Goal: Communication & Community: Answer question/provide support

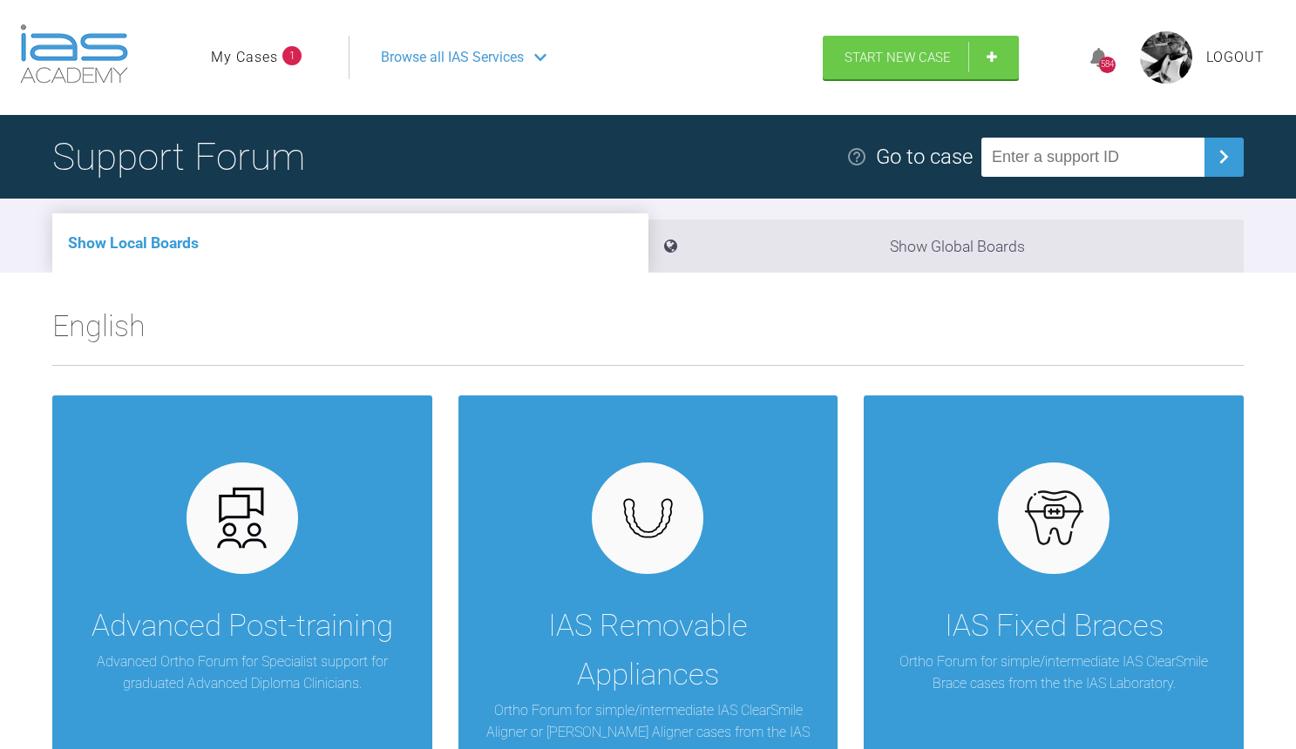
click at [258, 64] on link "My Cases" at bounding box center [244, 57] width 67 height 23
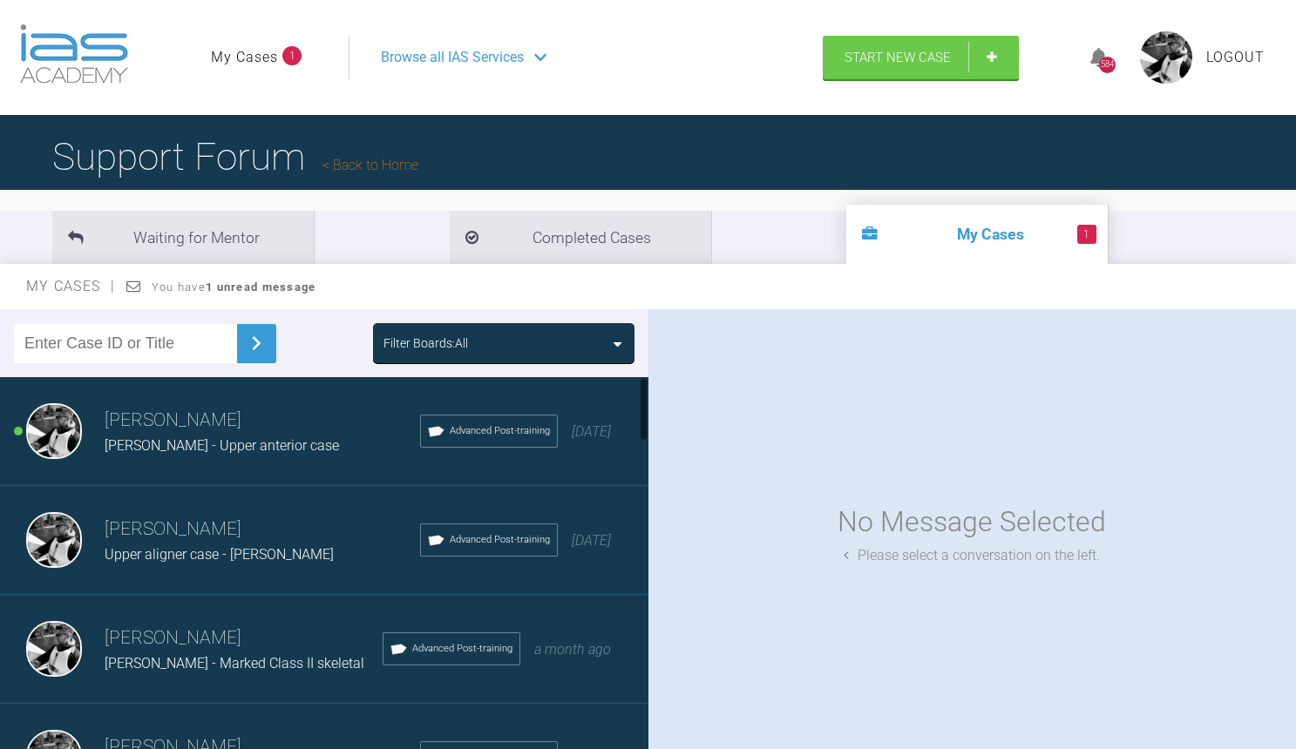
click at [193, 430] on h3 "[PERSON_NAME]" at bounding box center [262, 421] width 315 height 30
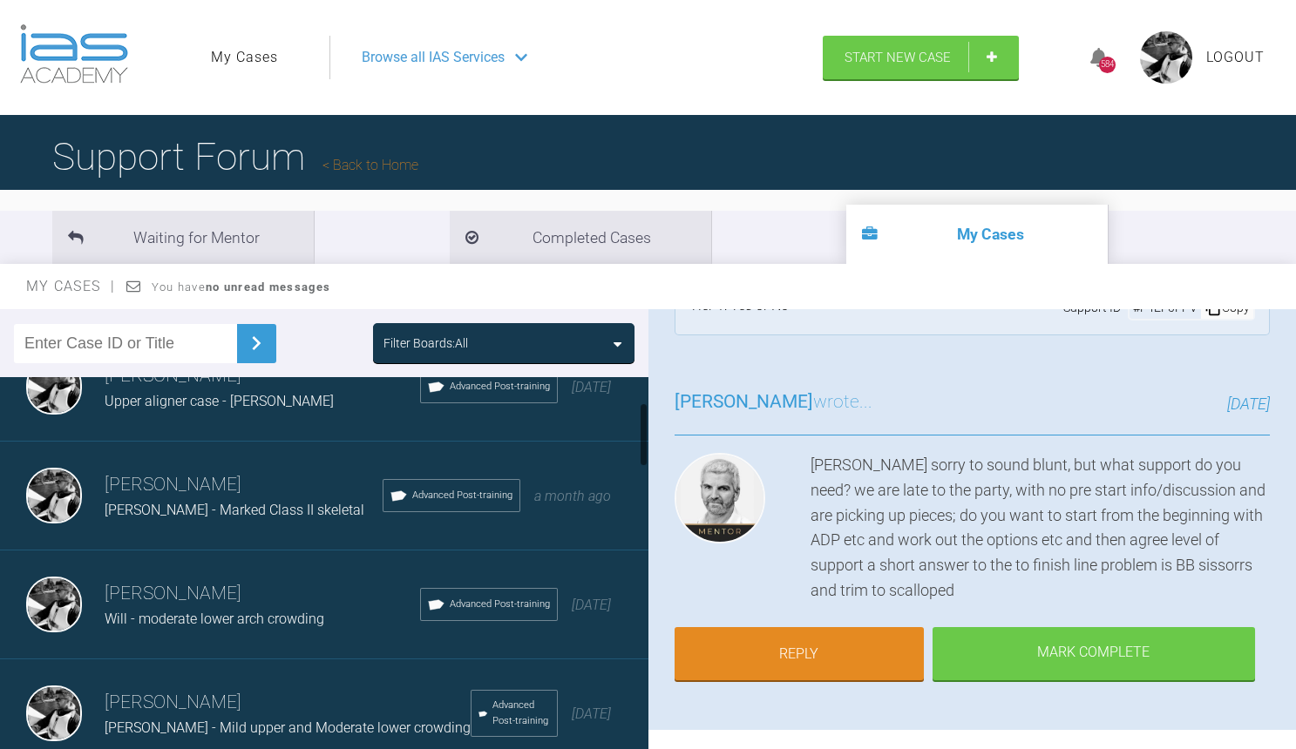
scroll to position [157, 0]
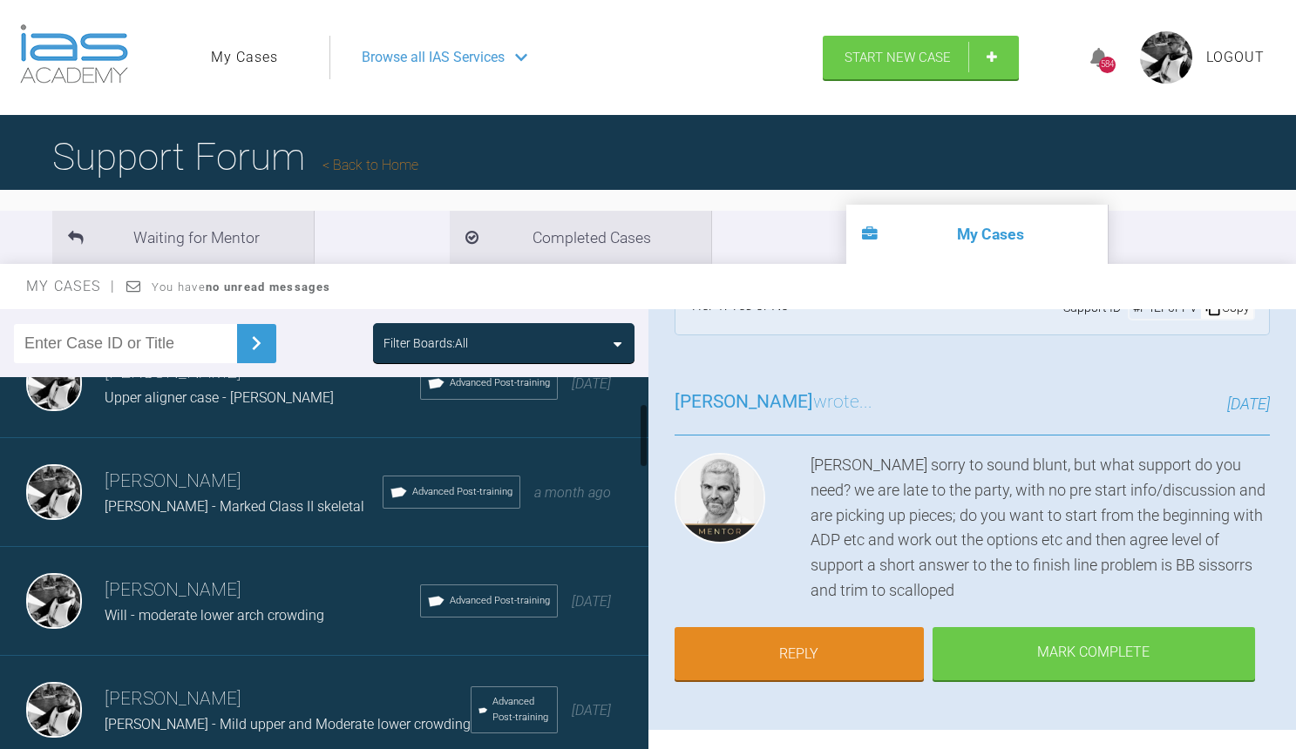
click at [287, 416] on div "[PERSON_NAME] Upper aligner case - [PERSON_NAME] Advanced Post-training [DATE]" at bounding box center [324, 383] width 648 height 109
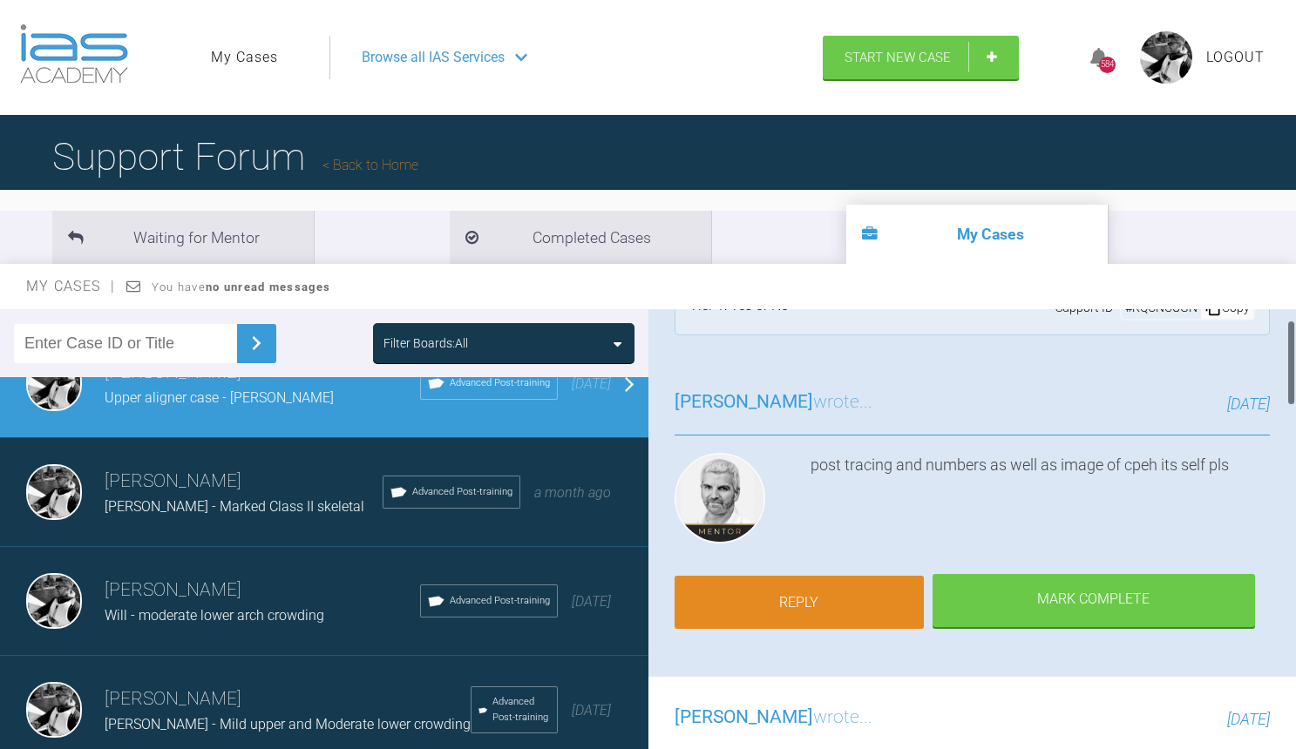
click at [863, 621] on link "Reply" at bounding box center [798, 603] width 249 height 54
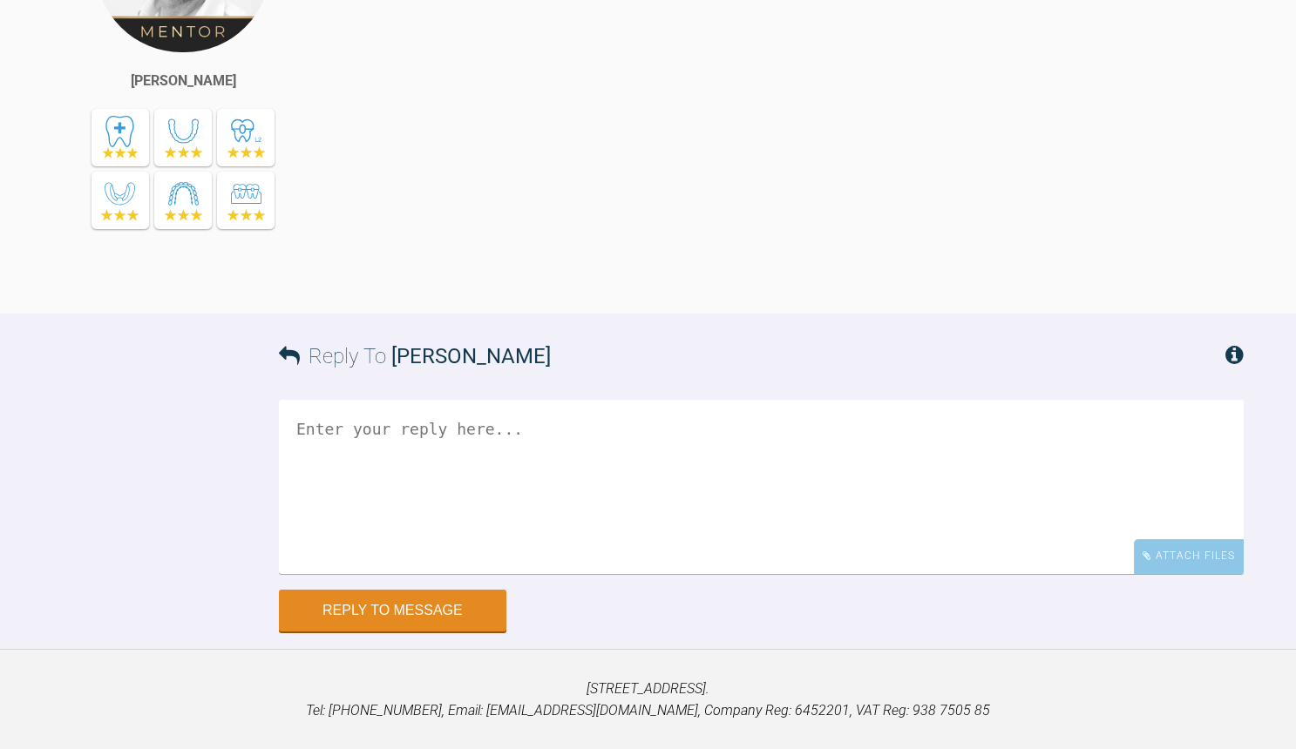
scroll to position [2947, 0]
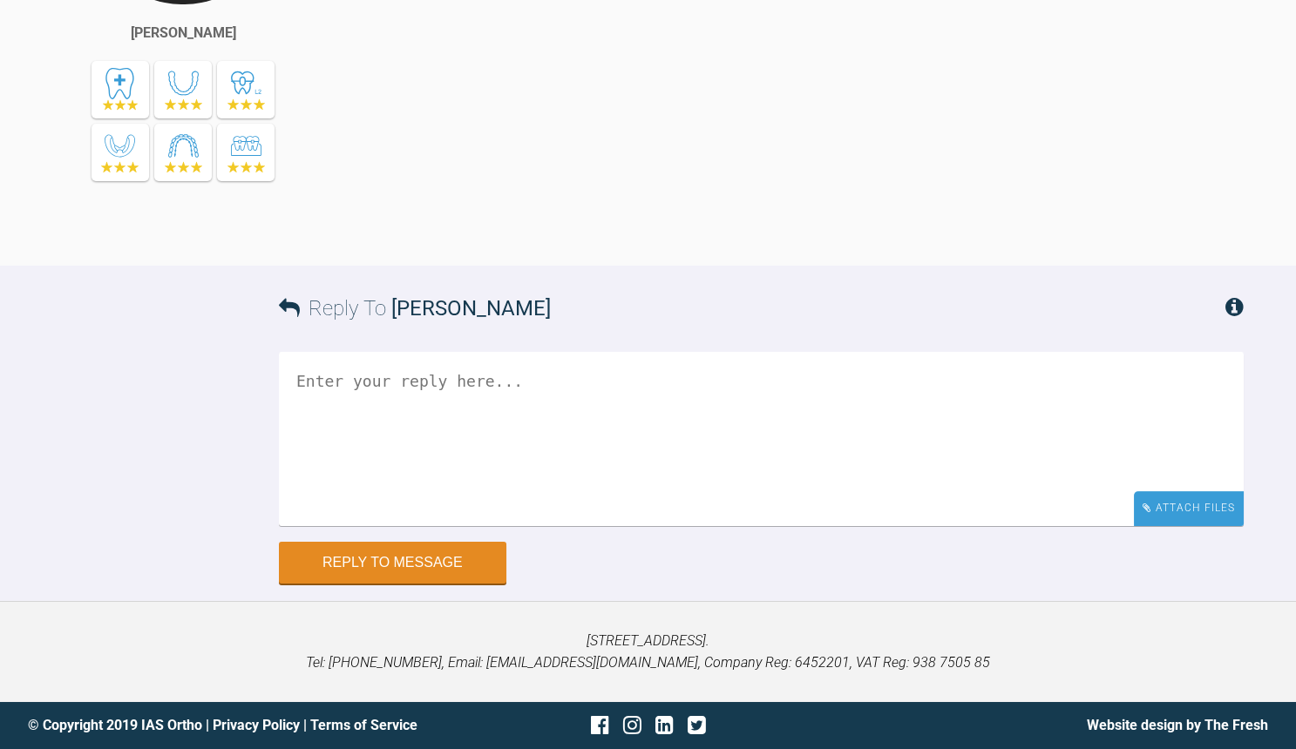
click at [1178, 511] on div "Attach Files" at bounding box center [1188, 508] width 110 height 34
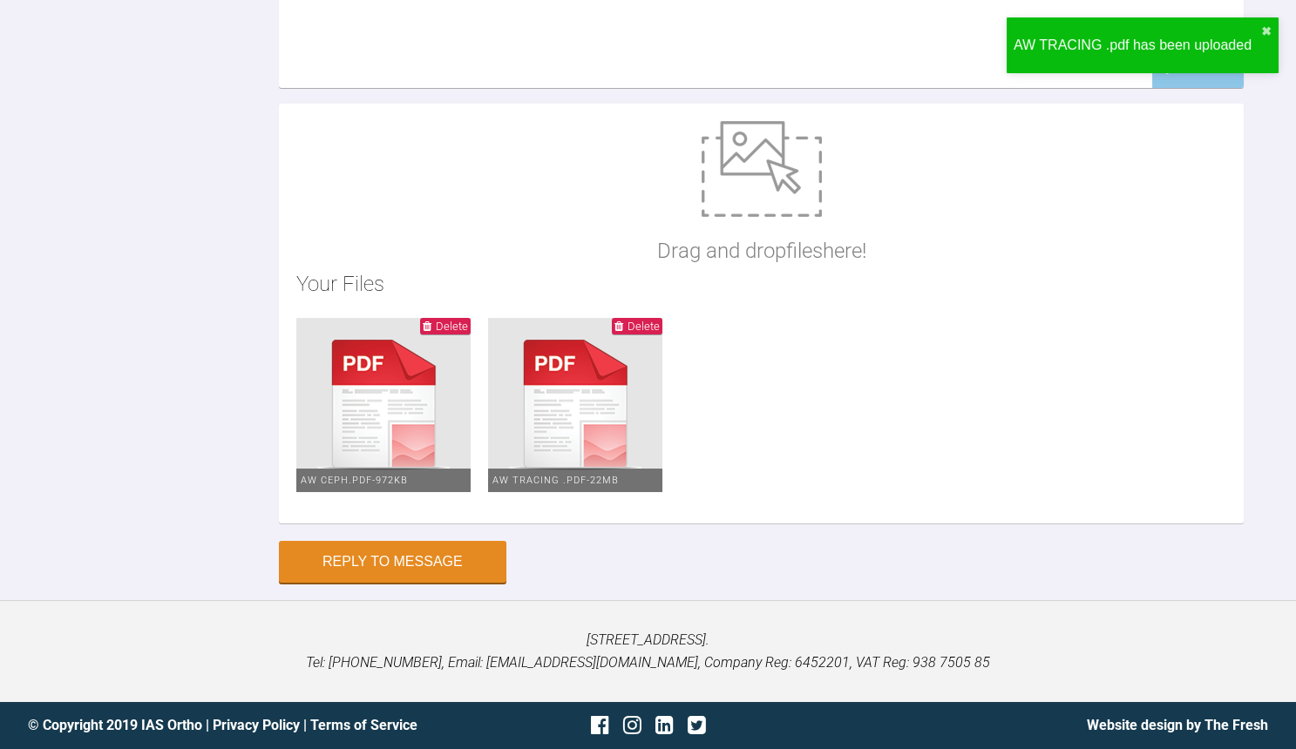
scroll to position [3075, 0]
click at [558, 474] on div "Drag and drop files here! Your Files Delete AW CEPH.pdf - 972KB Delete AW TRACI…" at bounding box center [761, 314] width 964 height 421
click at [558, 88] on textarea at bounding box center [761, 1] width 964 height 174
type textarea "r"
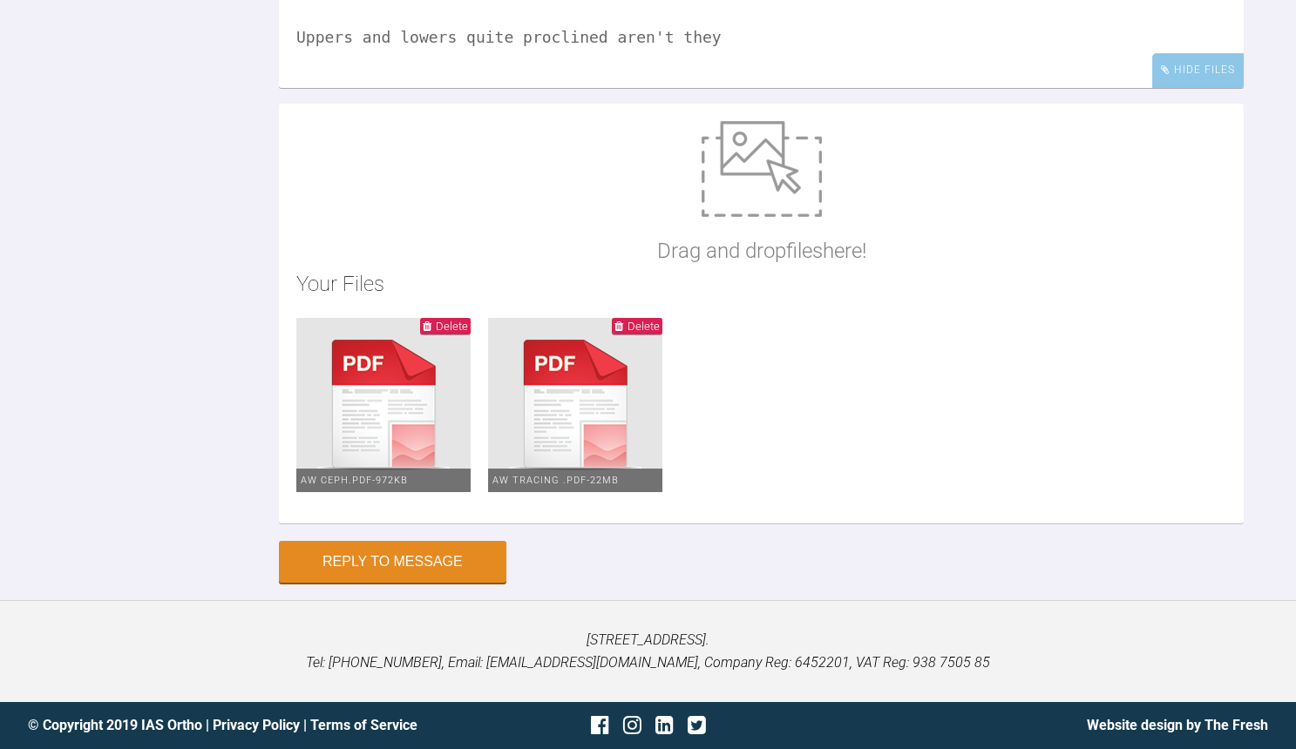
scroll to position [5, 0]
click at [342, 88] on textarea "[PERSON_NAME] Tracing attached + ceph original Uppers and lowers quite procline…" at bounding box center [761, 1] width 964 height 174
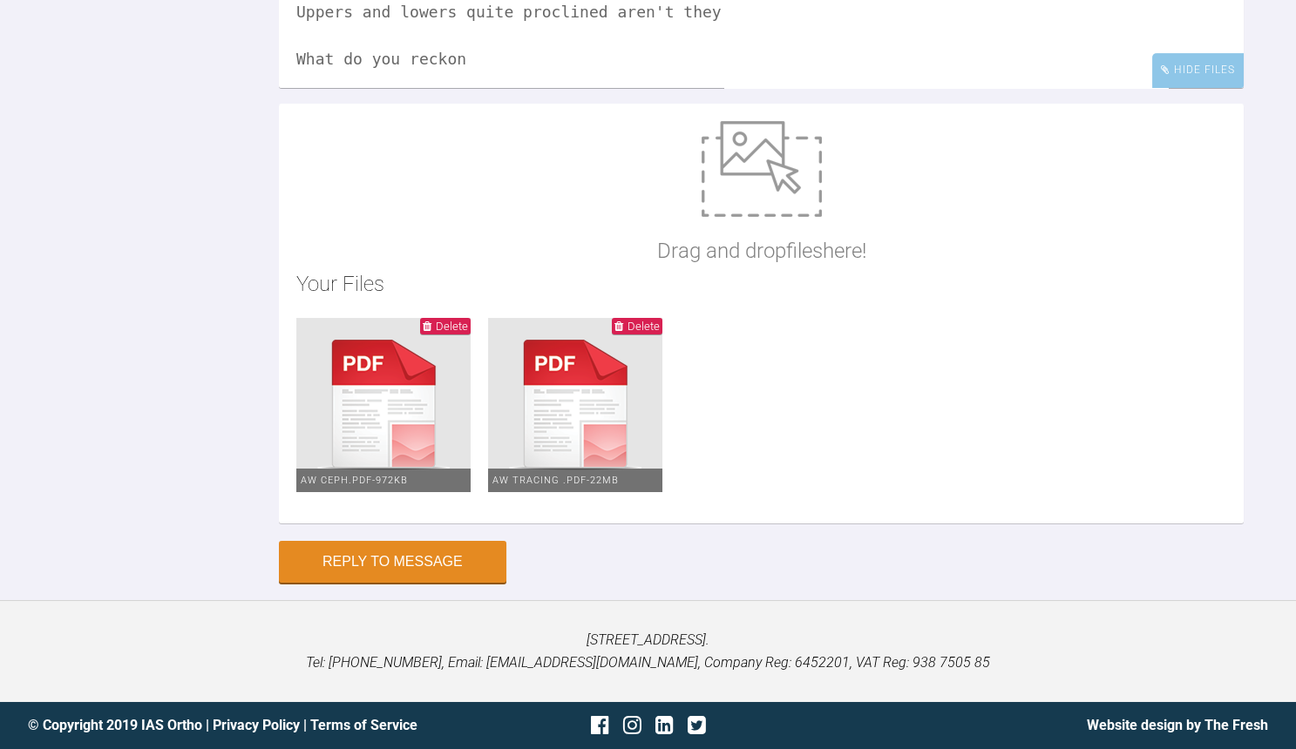
scroll to position [25, 0]
click at [506, 88] on textarea "[PERSON_NAME], Tracing attached + ceph original Uppers and lowers quite proclin…" at bounding box center [761, 1] width 964 height 174
type textarea "[PERSON_NAME], Tracing attached + ceph original Uppers and lowers quite proclin…"
click at [403, 564] on button "Reply to Message" at bounding box center [392, 564] width 227 height 42
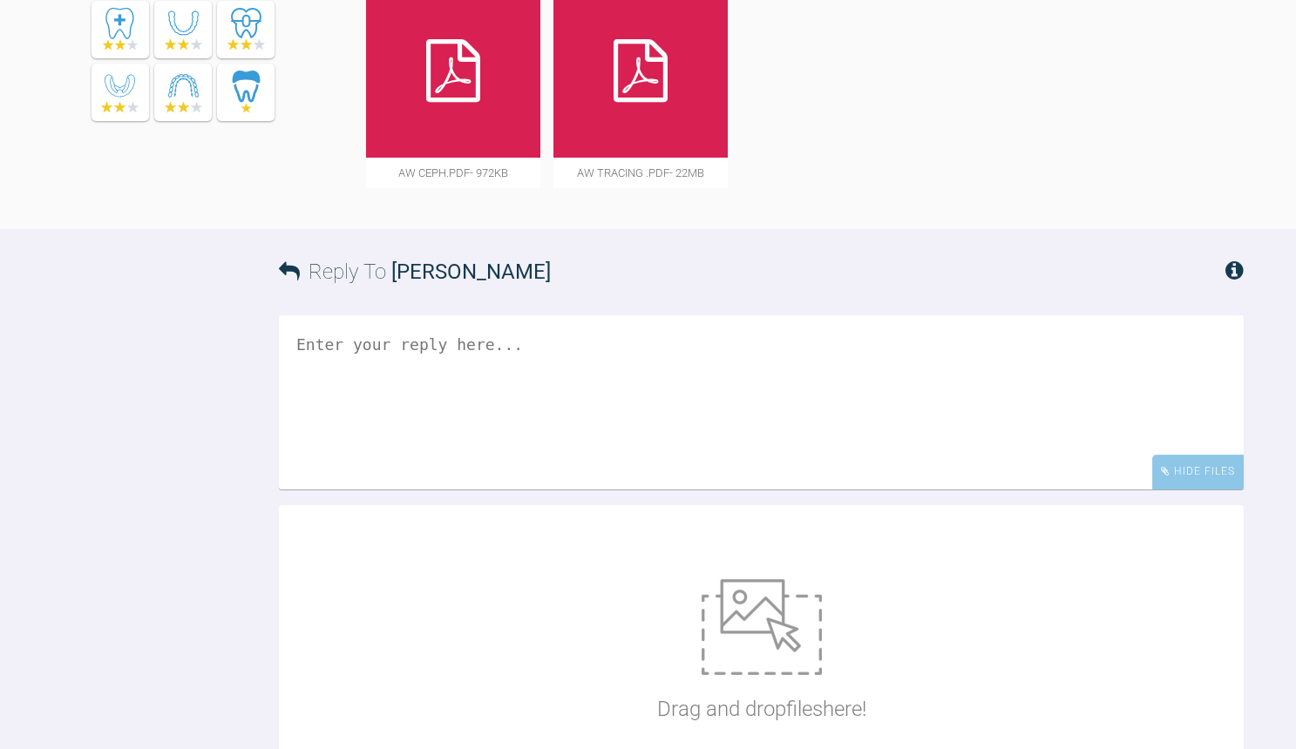
scroll to position [3491, 0]
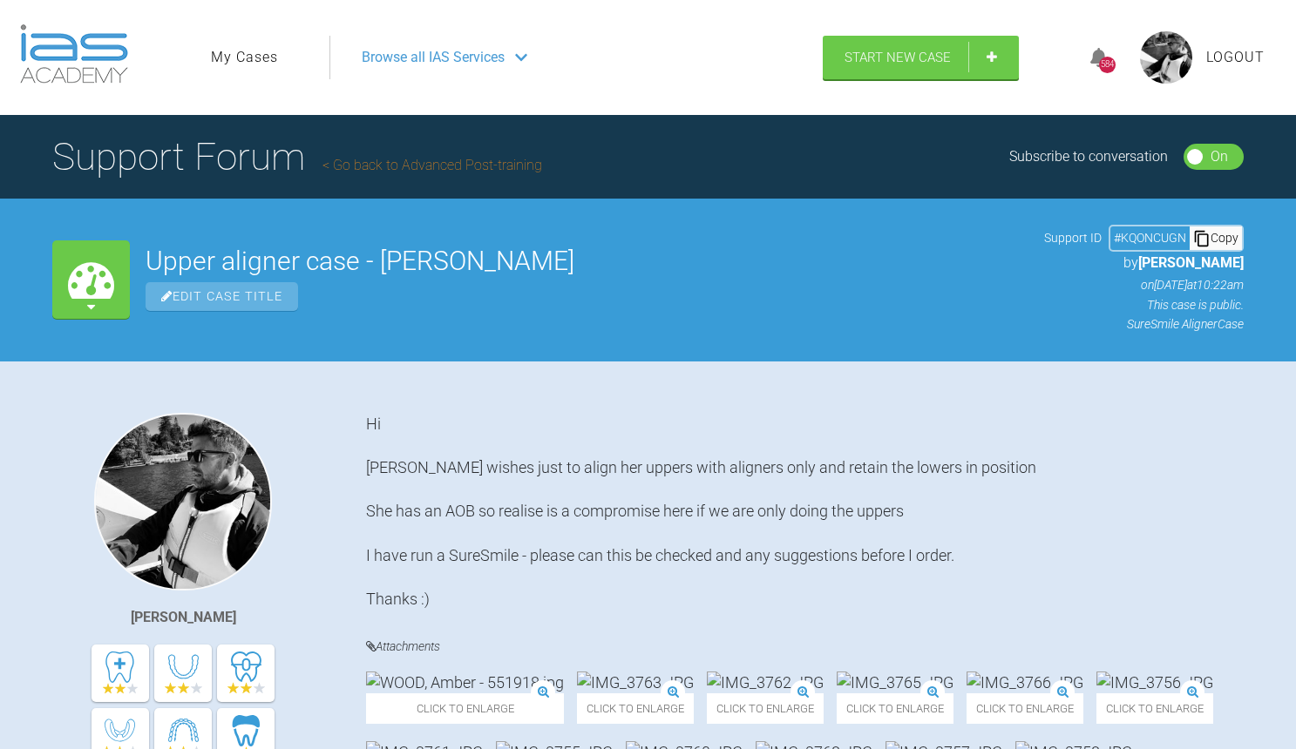
scroll to position [0, 0]
click at [229, 58] on link "My Cases" at bounding box center [244, 57] width 67 height 23
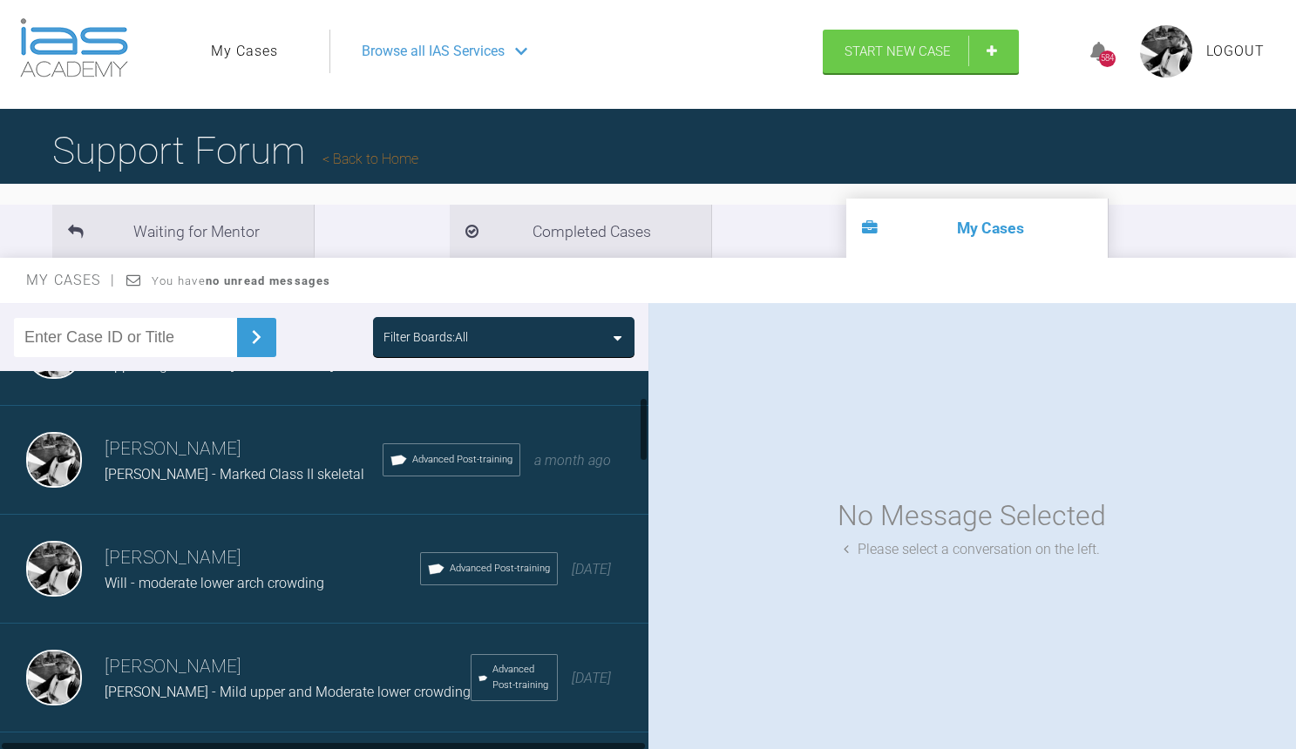
scroll to position [185, 0]
click at [242, 454] on h3 "[PERSON_NAME]" at bounding box center [244, 448] width 278 height 30
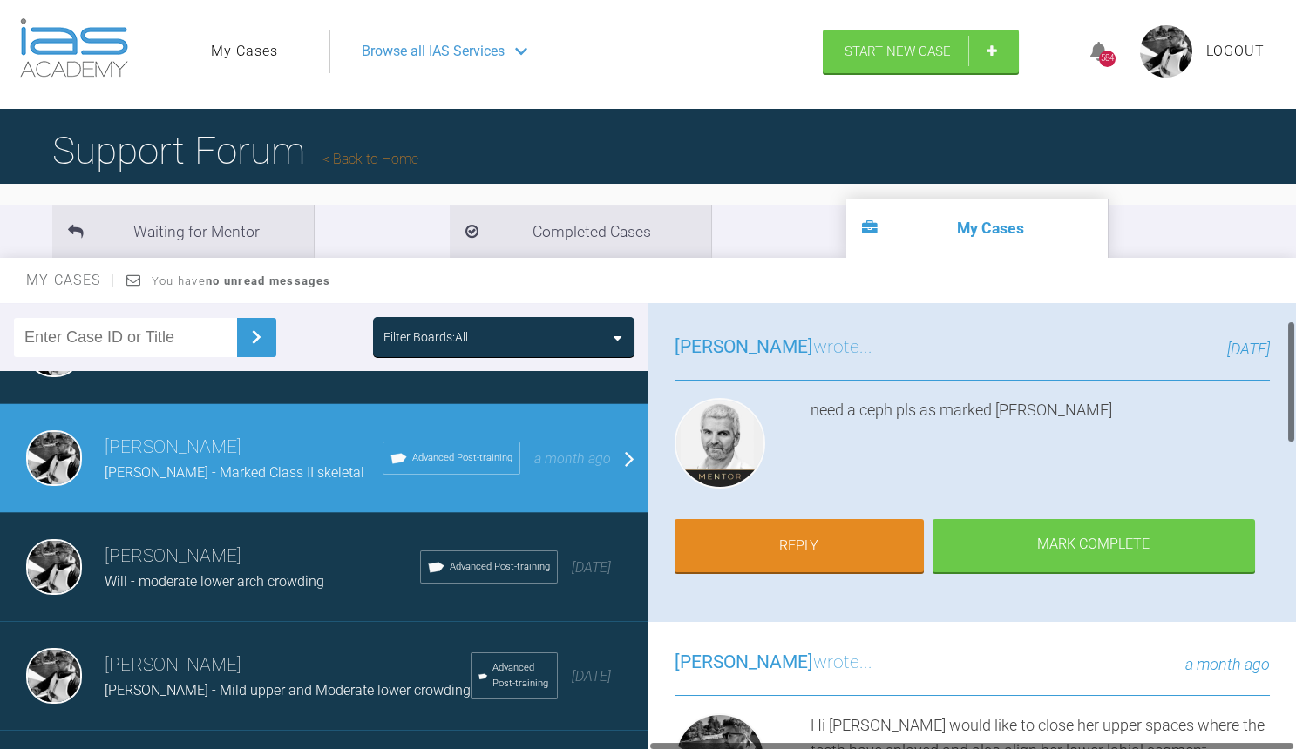
scroll to position [120, 0]
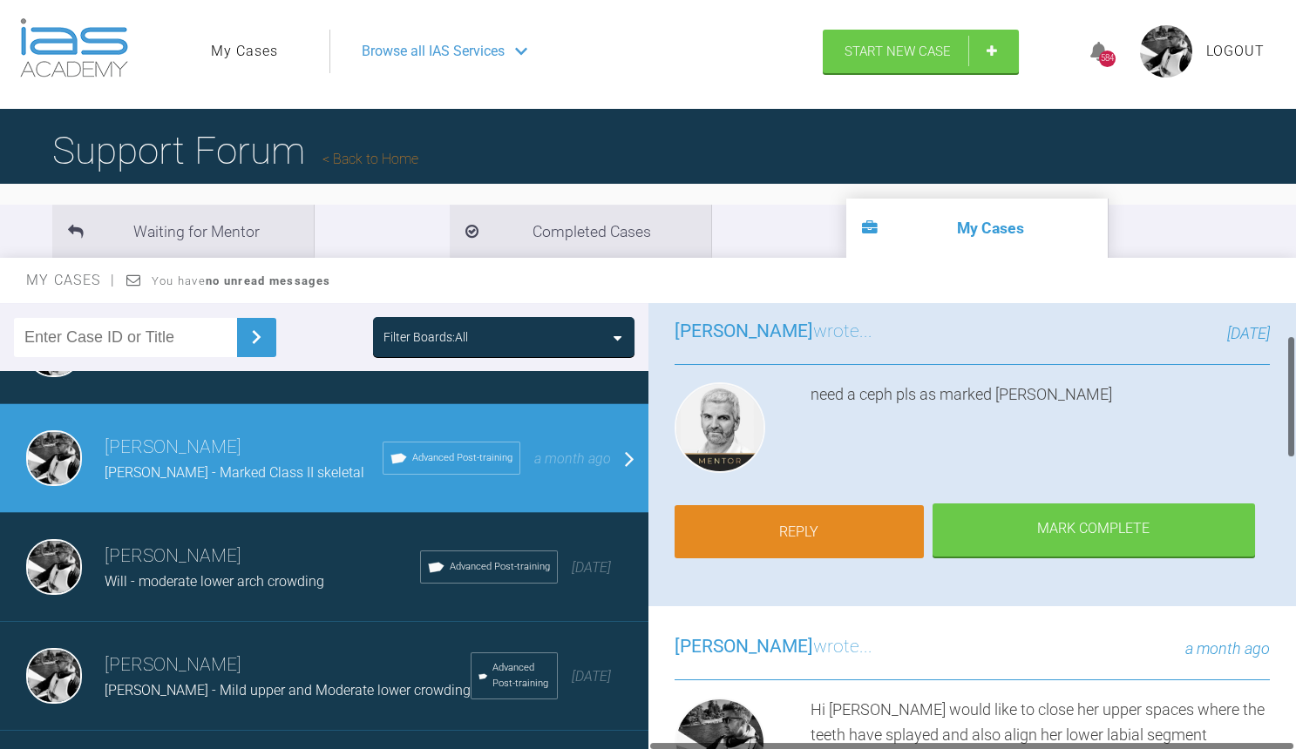
click at [846, 545] on link "Reply" at bounding box center [798, 532] width 249 height 54
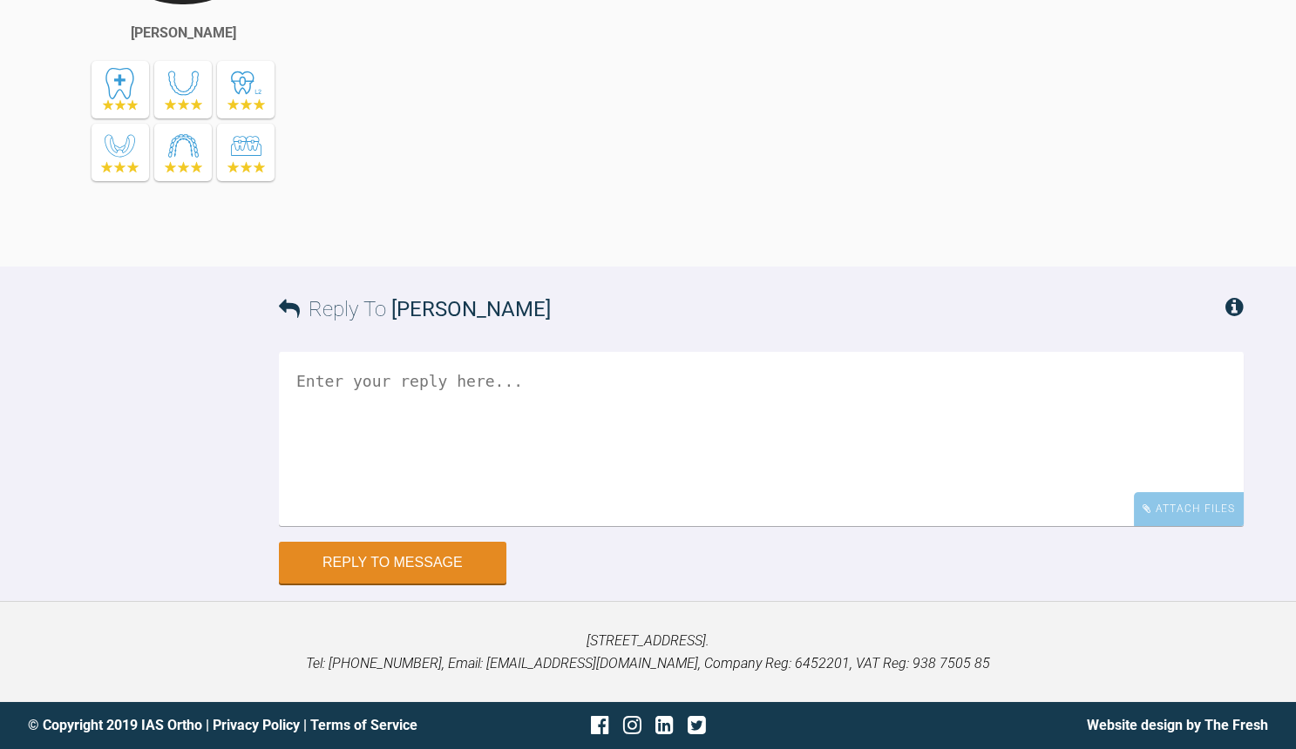
scroll to position [1828, 0]
click at [1169, 518] on div "Attach Files" at bounding box center [1188, 509] width 110 height 34
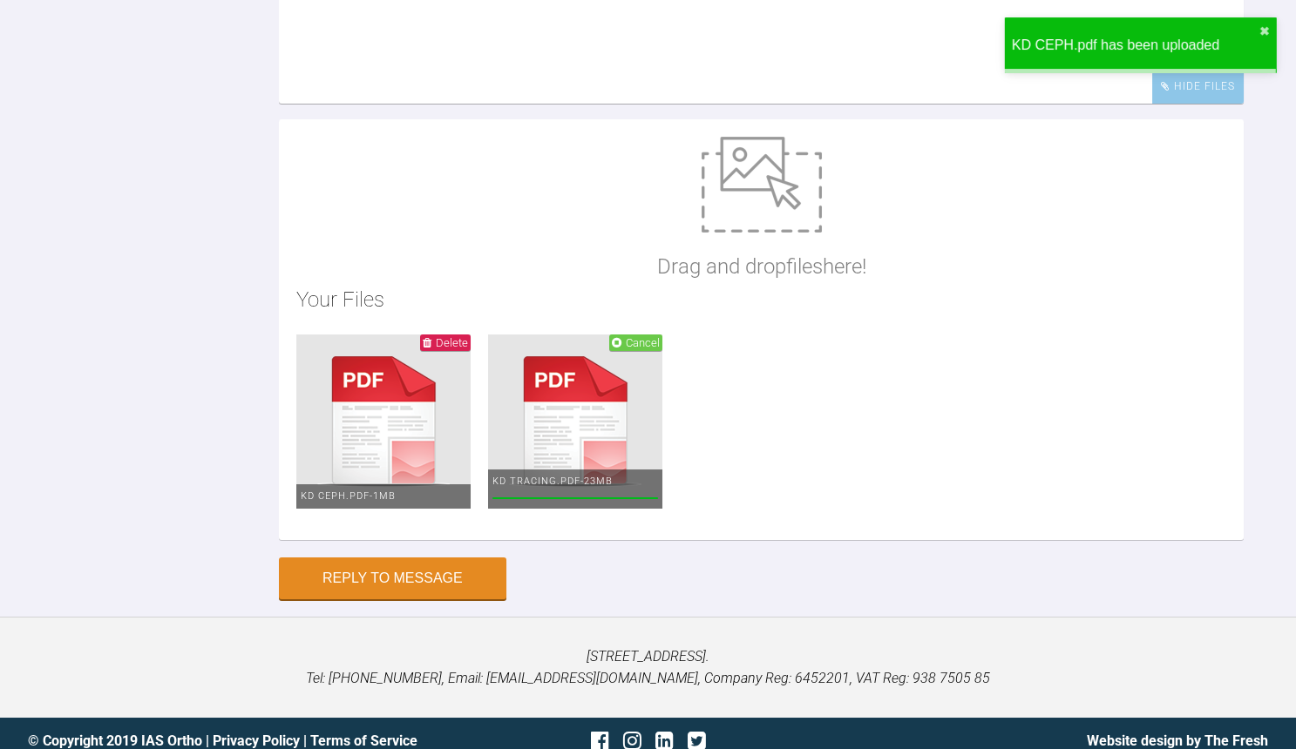
scroll to position [1998, 0]
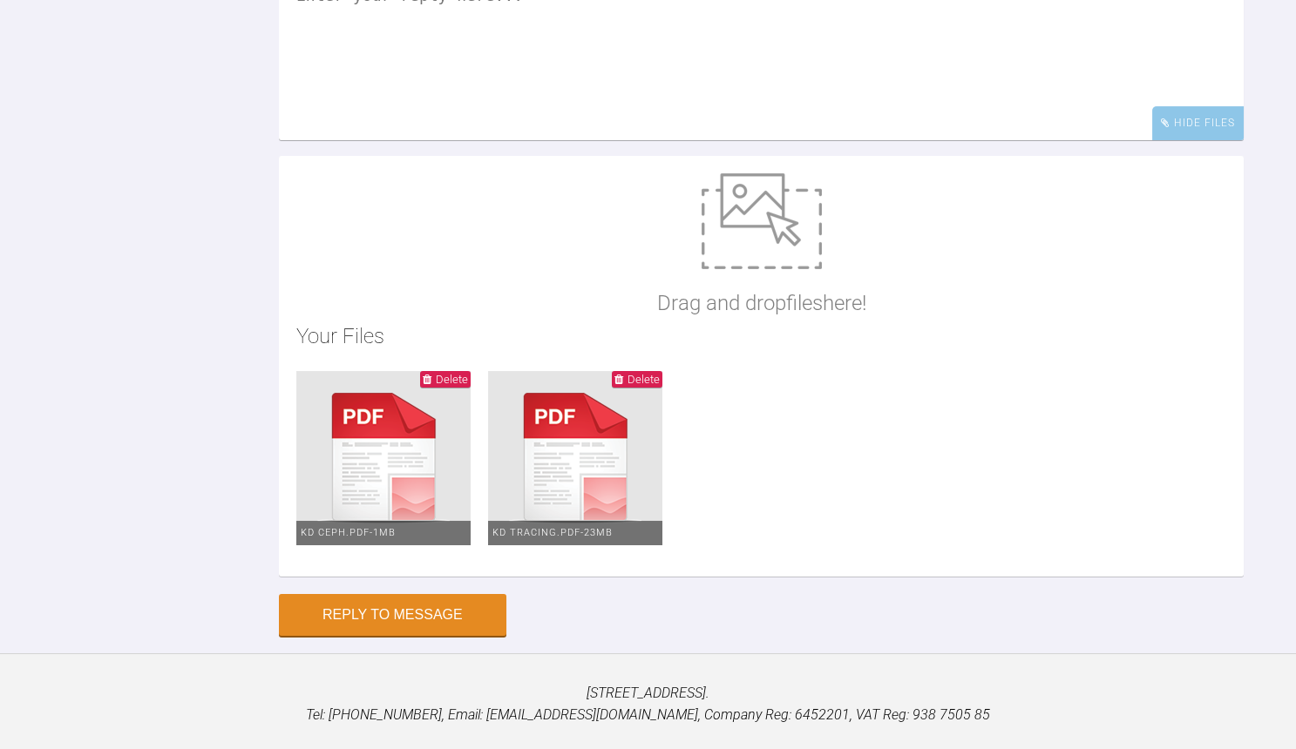
click at [420, 140] on textarea at bounding box center [761, 53] width 964 height 174
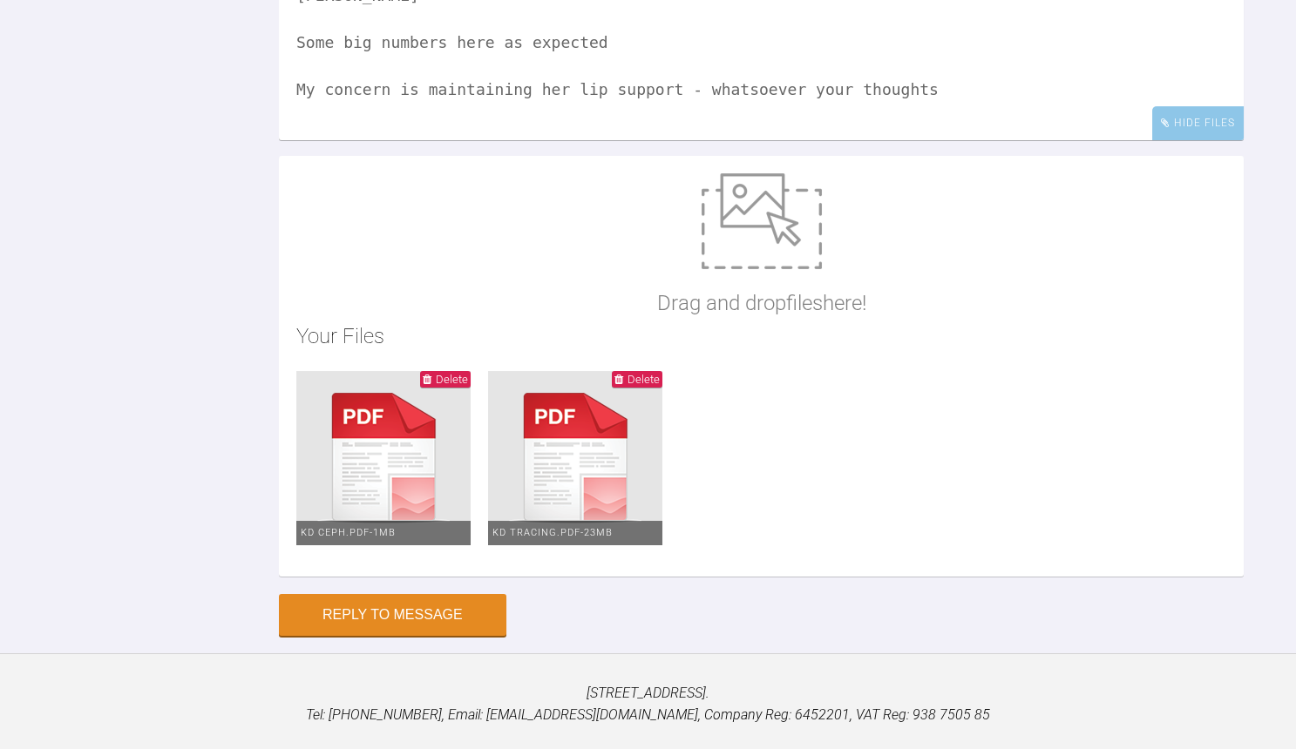
scroll to position [5, 0]
click at [667, 140] on textarea "[PERSON_NAME] Some big numbers here as expected My concern is maintaining her l…" at bounding box center [761, 53] width 964 height 174
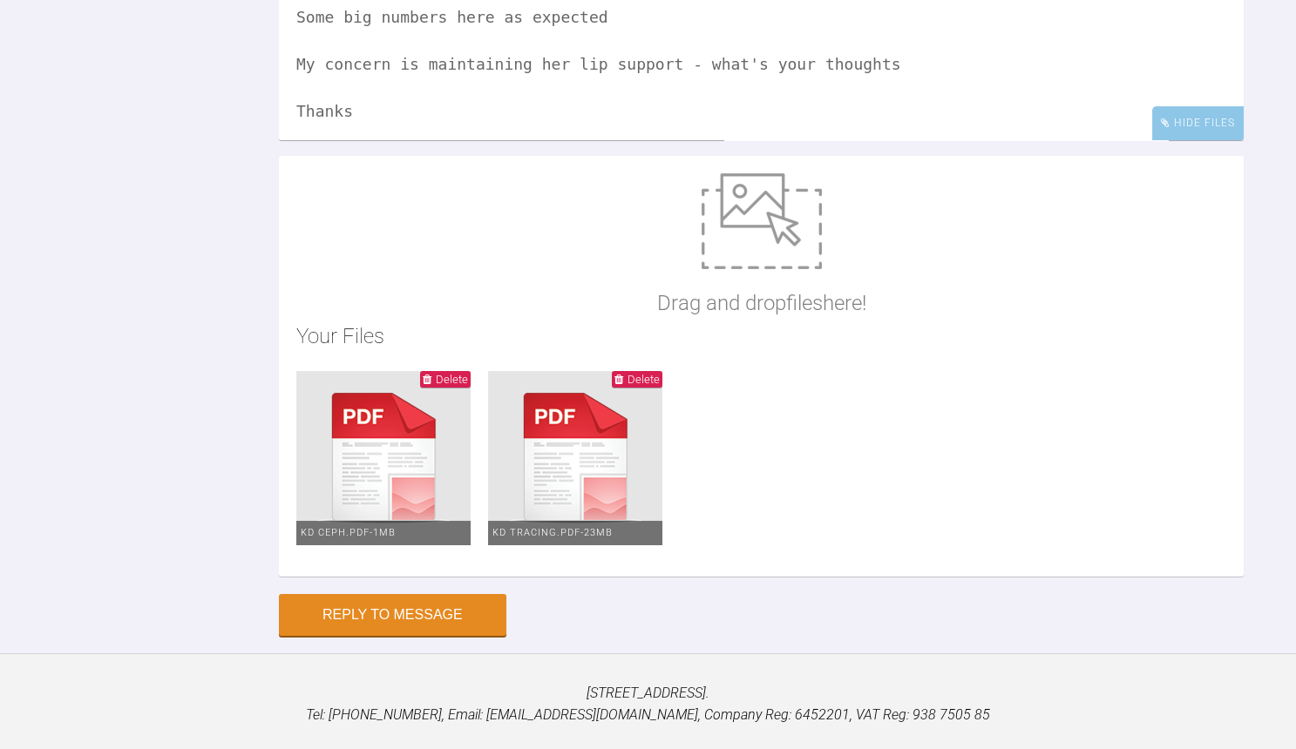
scroll to position [25, 0]
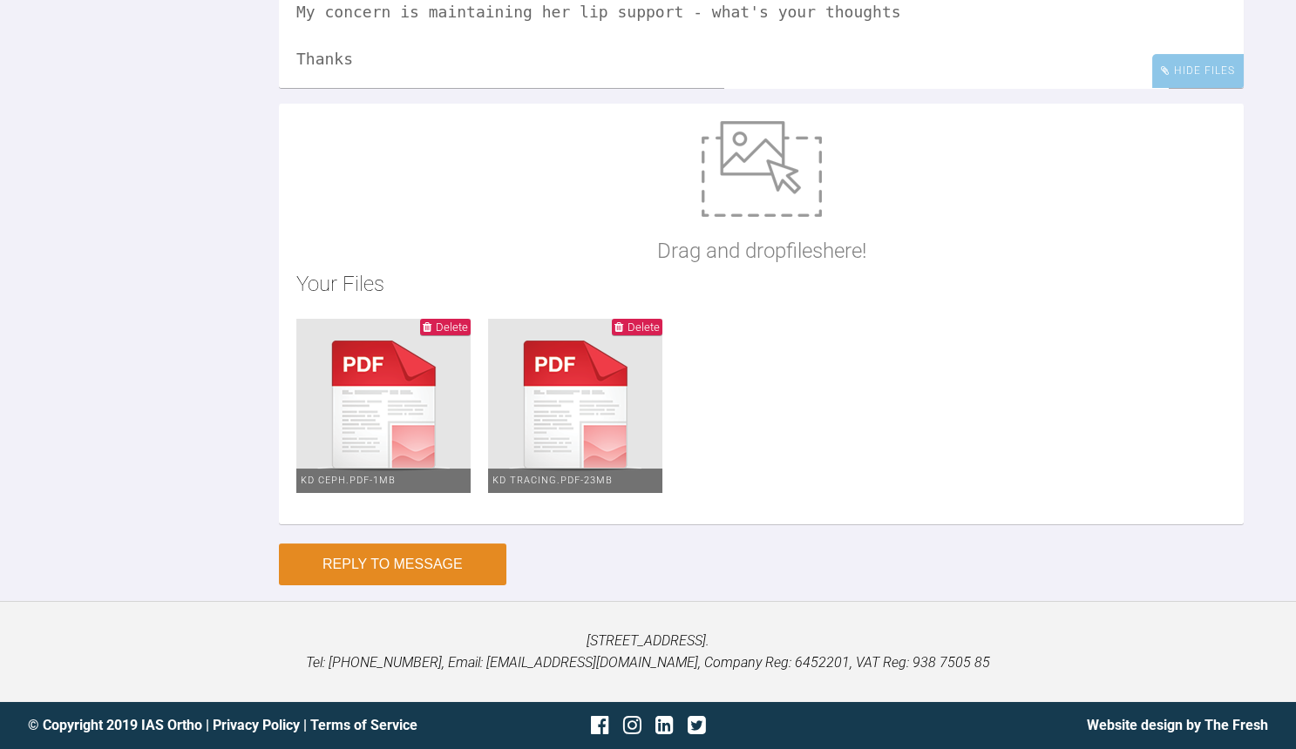
type textarea "[PERSON_NAME] Some big numbers here as expected My concern is maintaining her l…"
click at [418, 563] on button "Reply to Message" at bounding box center [392, 565] width 227 height 42
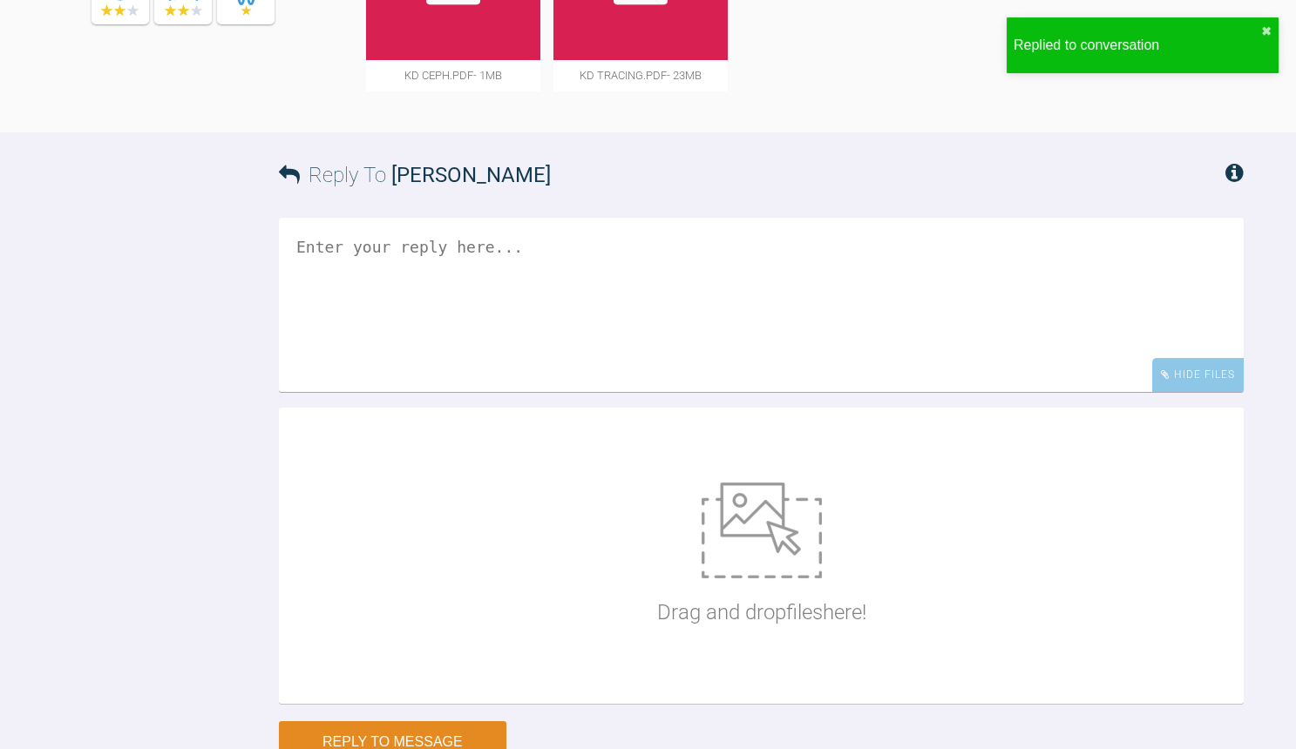
scroll to position [0, 0]
